Goal: Check status

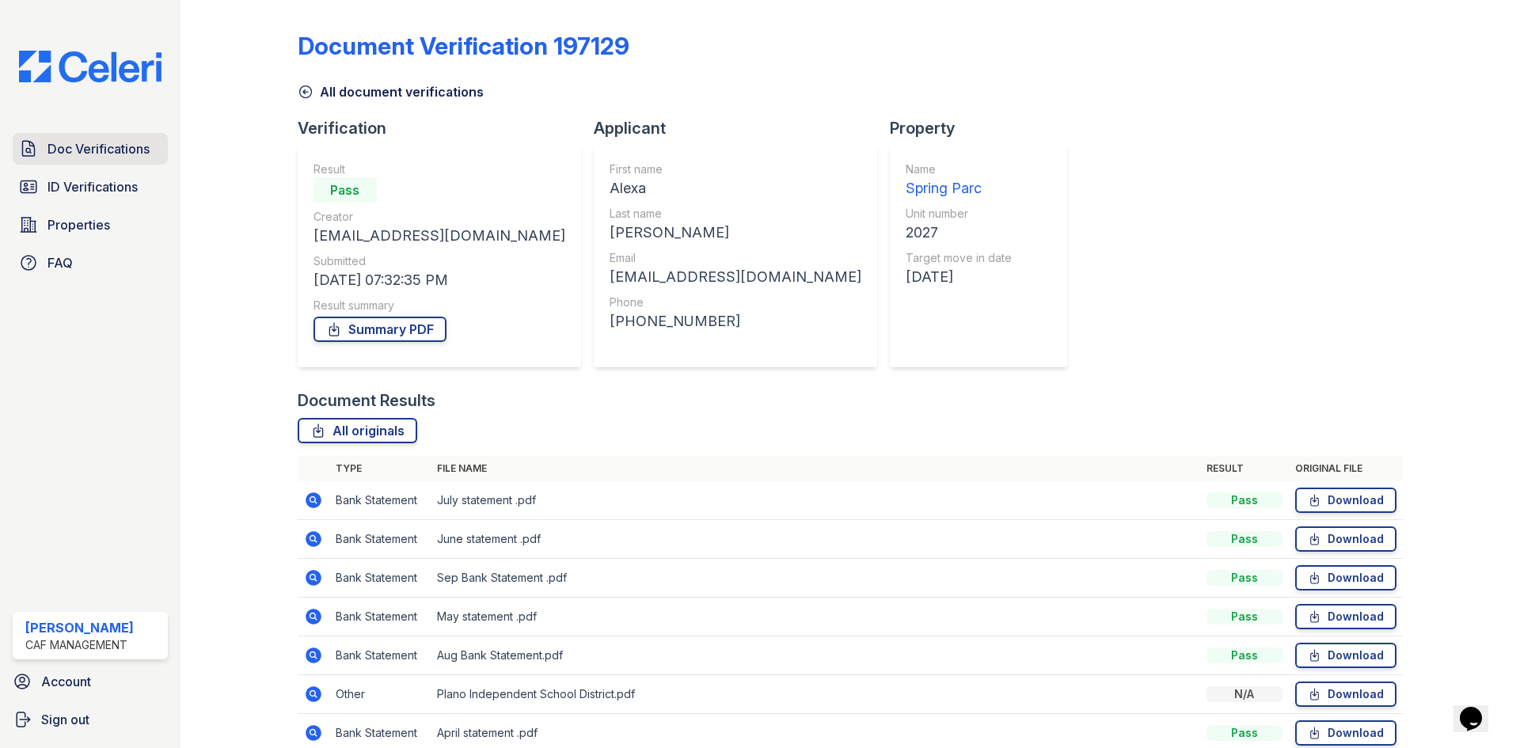
click at [124, 158] on span "Doc Verifications" at bounding box center [99, 148] width 102 height 19
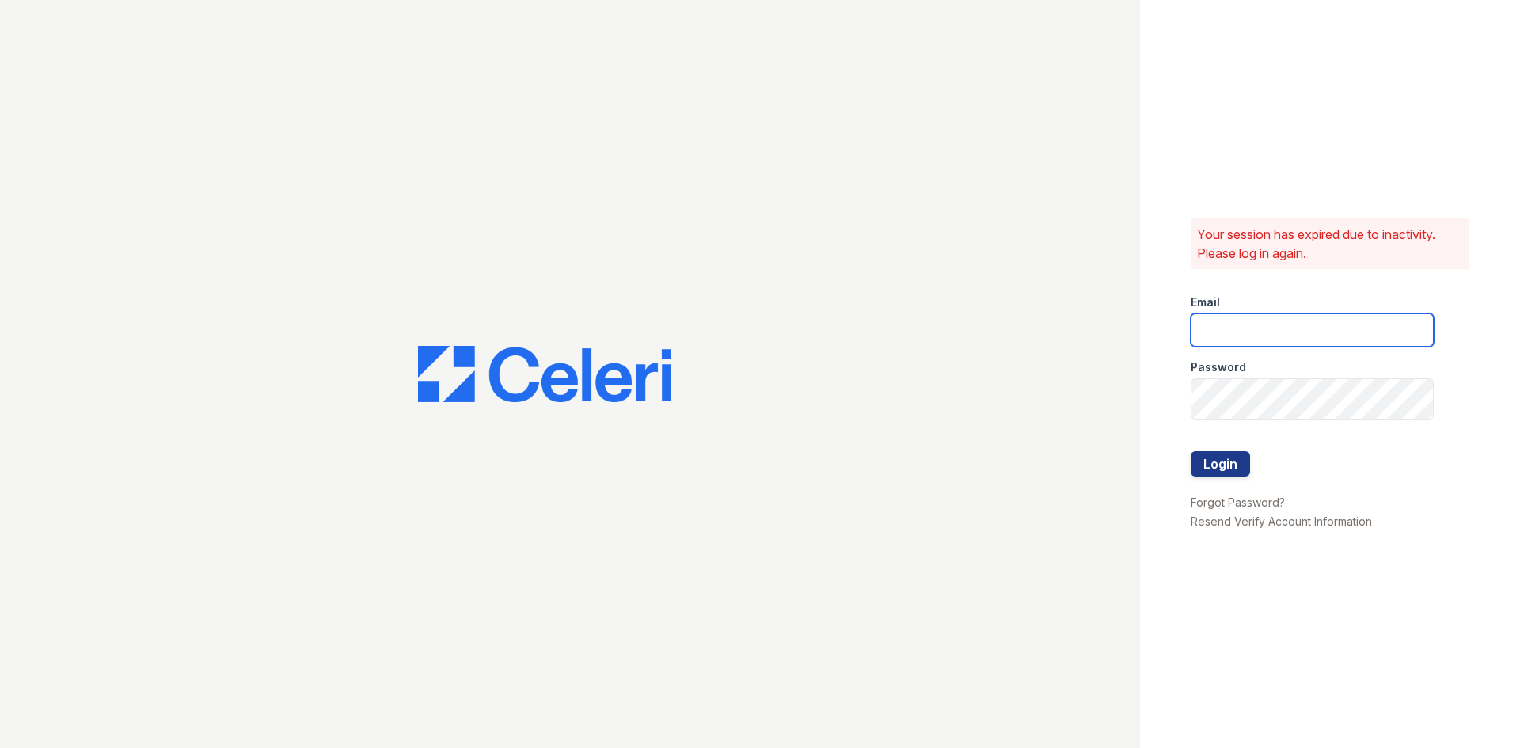
type input "[DOMAIN_NAME][EMAIL_ADDRESS][DOMAIN_NAME]"
click at [1220, 475] on button "Login" at bounding box center [1220, 463] width 59 height 25
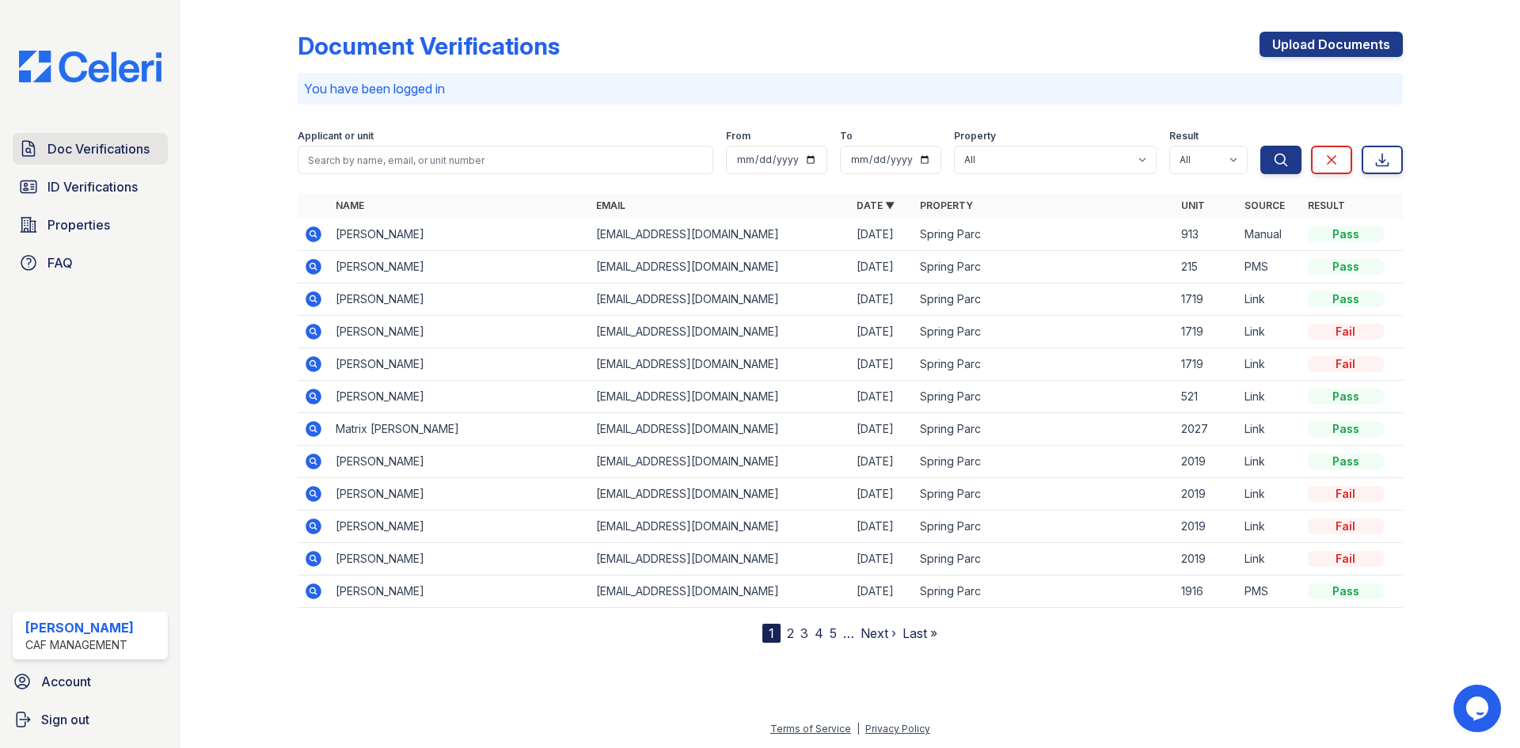
click at [143, 158] on span "Doc Verifications" at bounding box center [99, 148] width 102 height 19
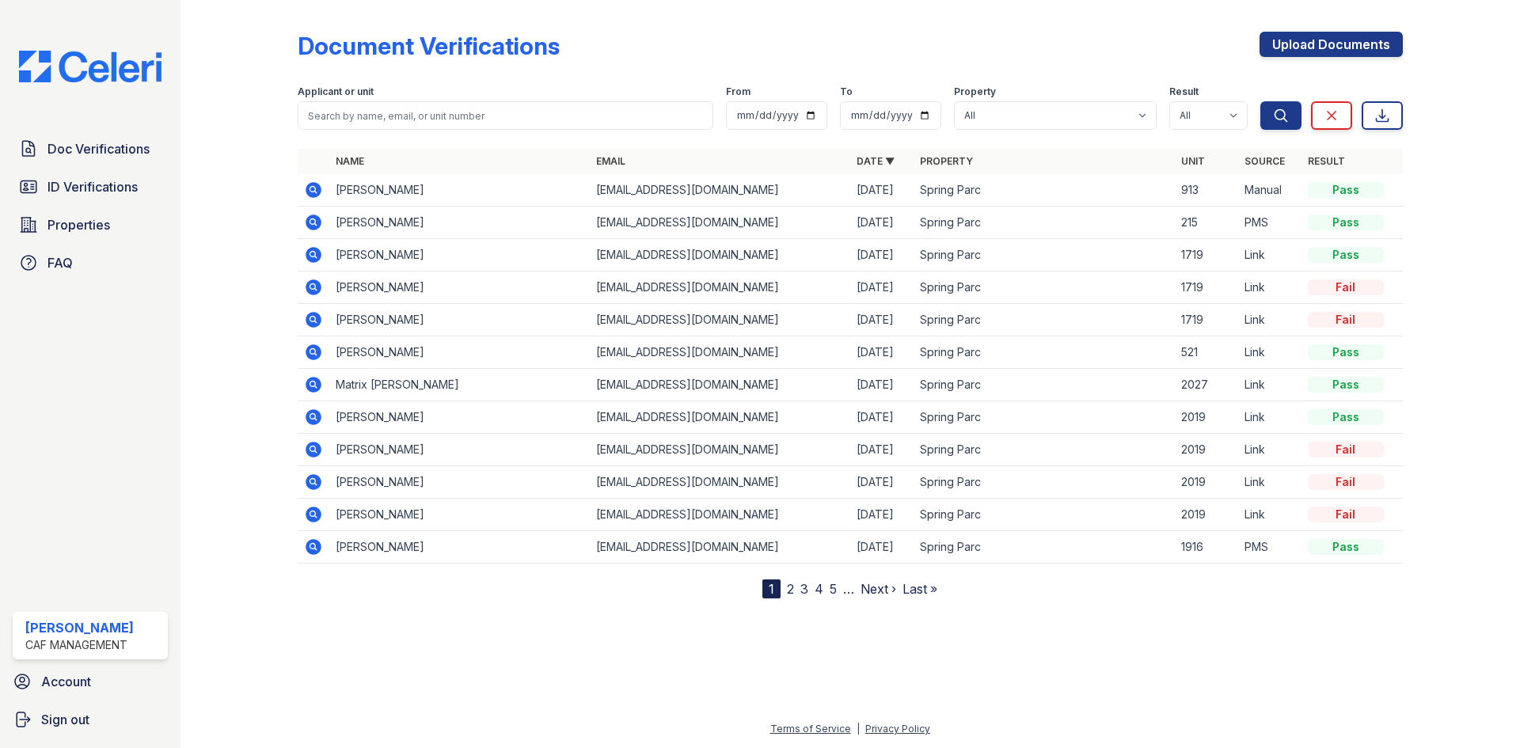
click at [323, 297] on icon at bounding box center [313, 287] width 19 height 19
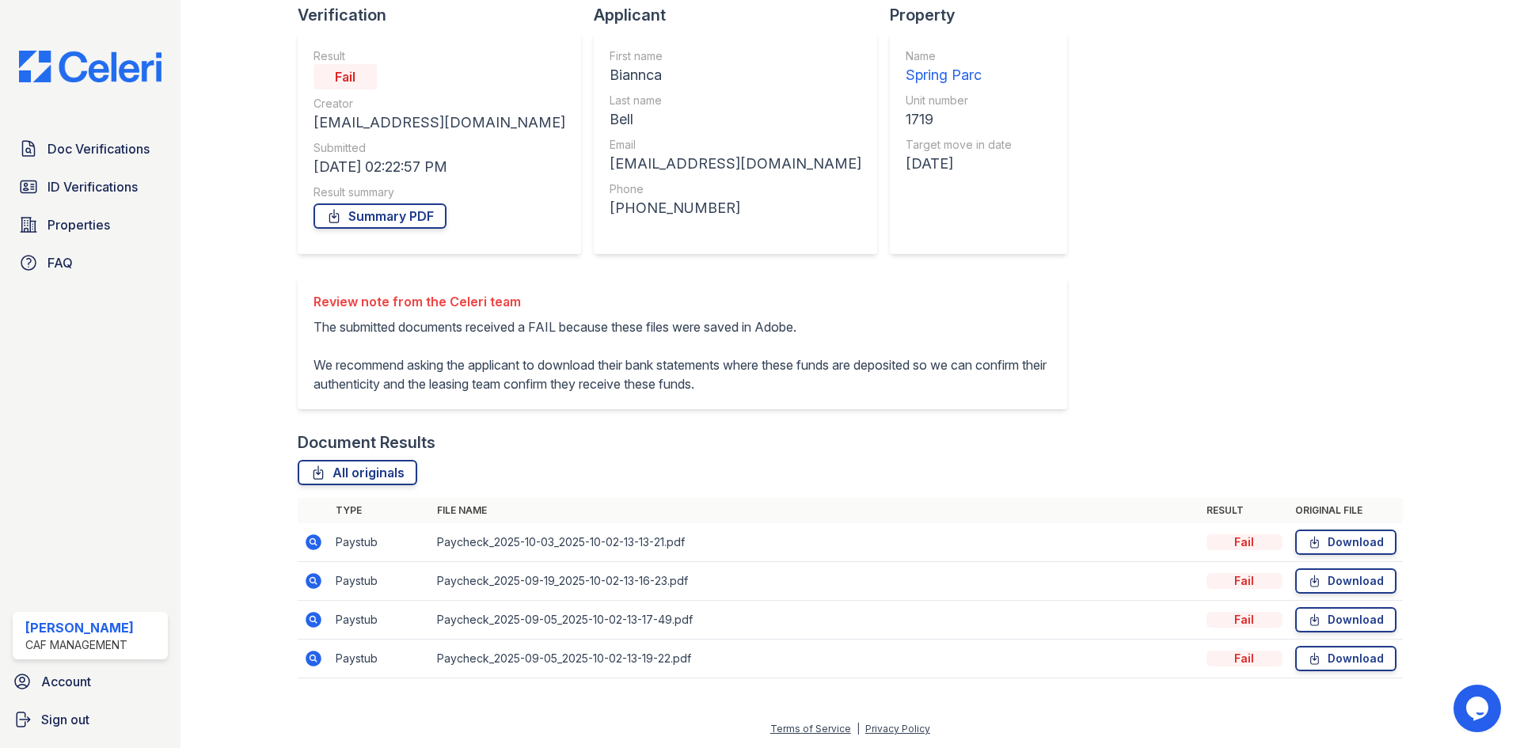
scroll to position [352, 0]
